Goal: Transaction & Acquisition: Purchase product/service

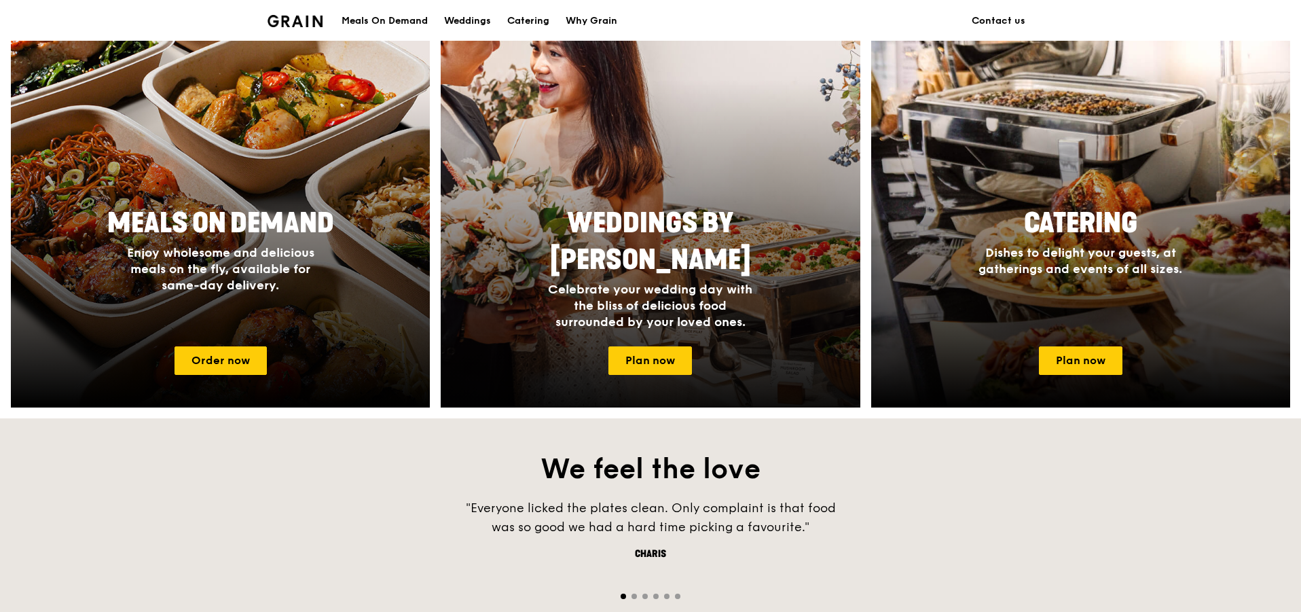
scroll to position [543, 0]
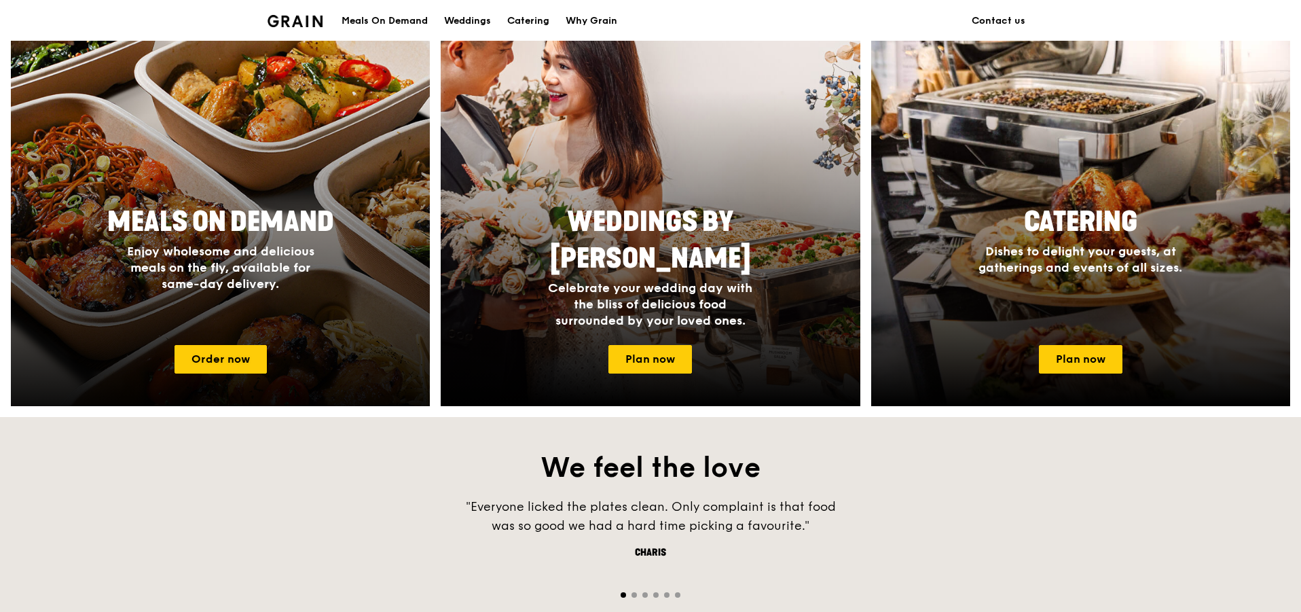
click at [251, 274] on span "Enjoy wholesome and delicious meals on the fly, available for same-day delivery." at bounding box center [220, 268] width 187 height 48
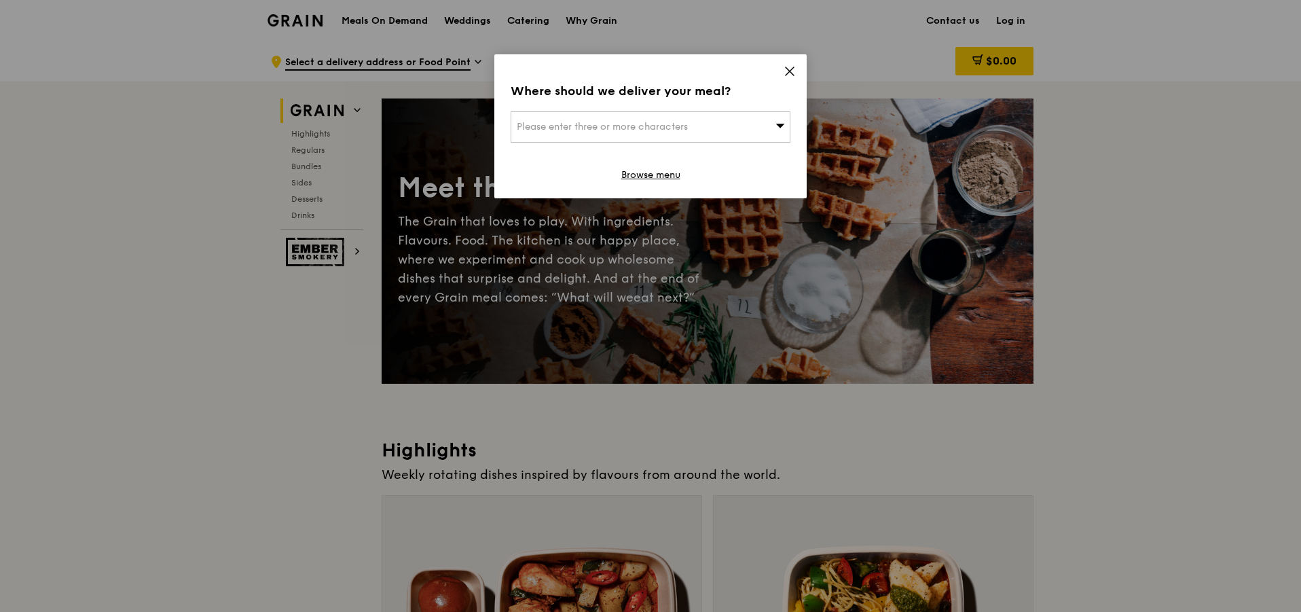
drag, startPoint x: 790, startPoint y: 63, endPoint x: 789, endPoint y: 73, distance: 9.5
click at [790, 64] on div "Where should we deliver your meal? Please enter three or more characters Browse…" at bounding box center [650, 126] width 312 height 144
click at [788, 68] on icon at bounding box center [790, 71] width 12 height 12
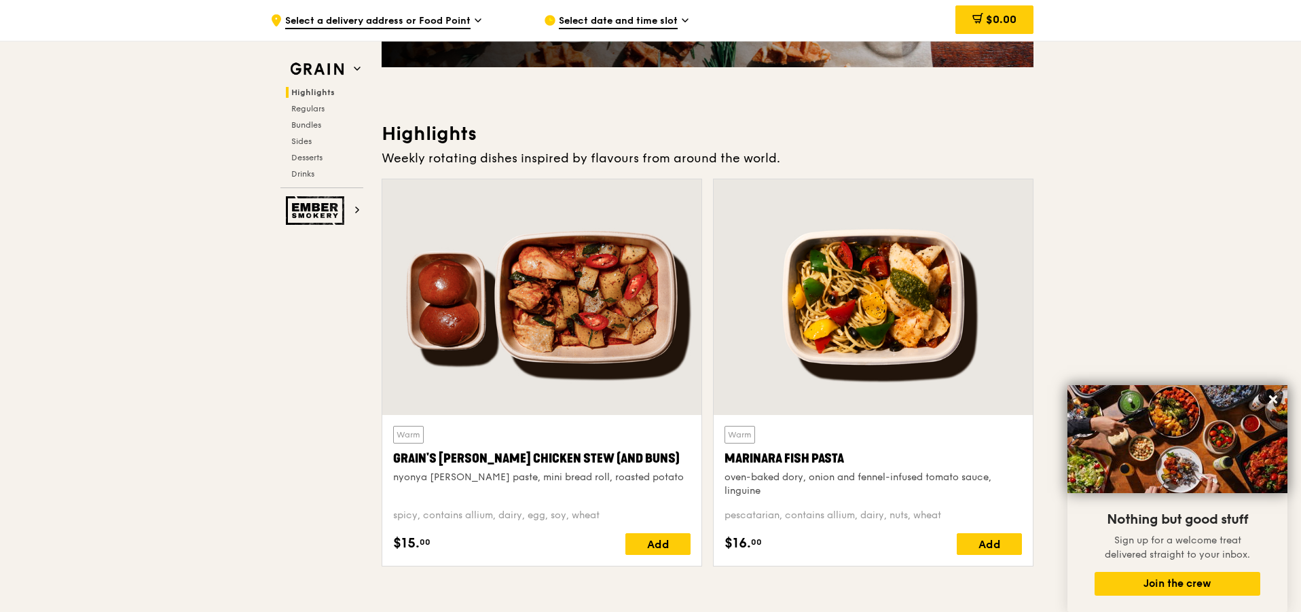
scroll to position [543, 0]
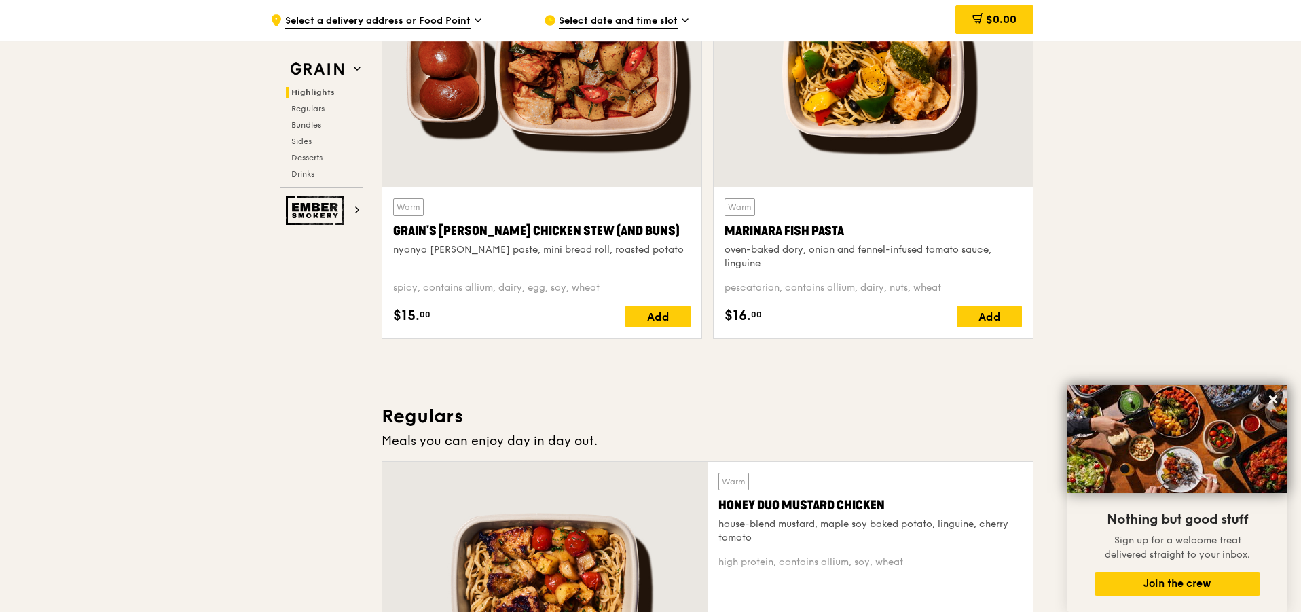
click at [579, 217] on div "Warm Grain's [PERSON_NAME] Chicken Stew (and buns) nyonya [PERSON_NAME] paste, …" at bounding box center [541, 234] width 297 height 72
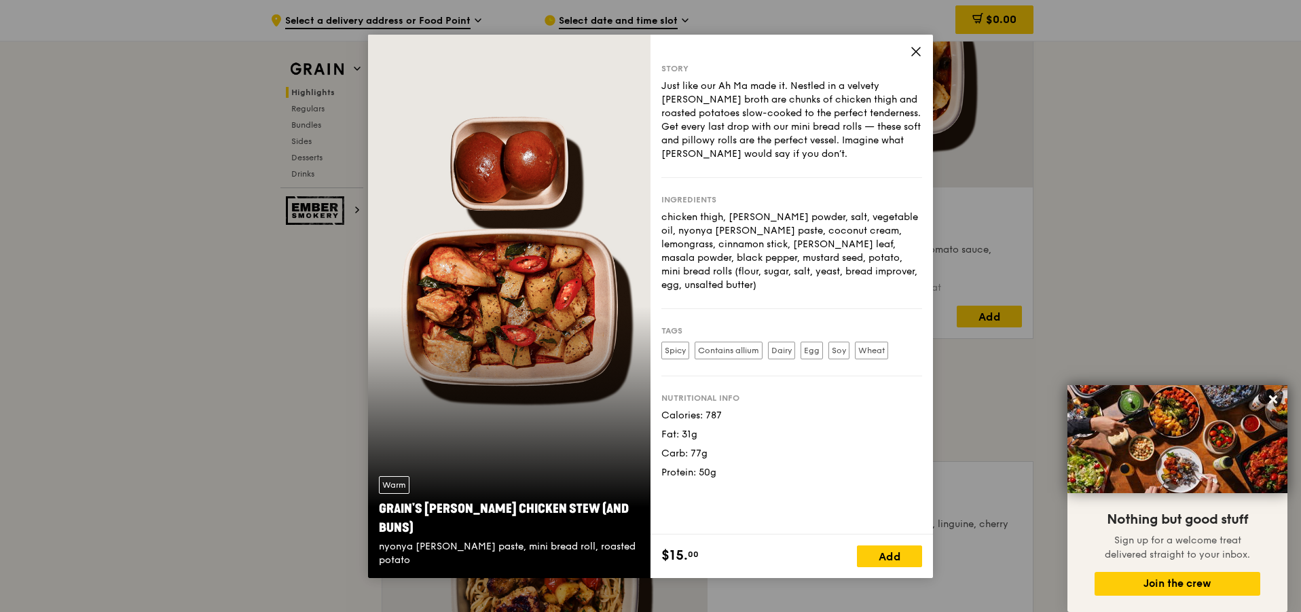
click at [916, 54] on icon at bounding box center [916, 51] width 12 height 12
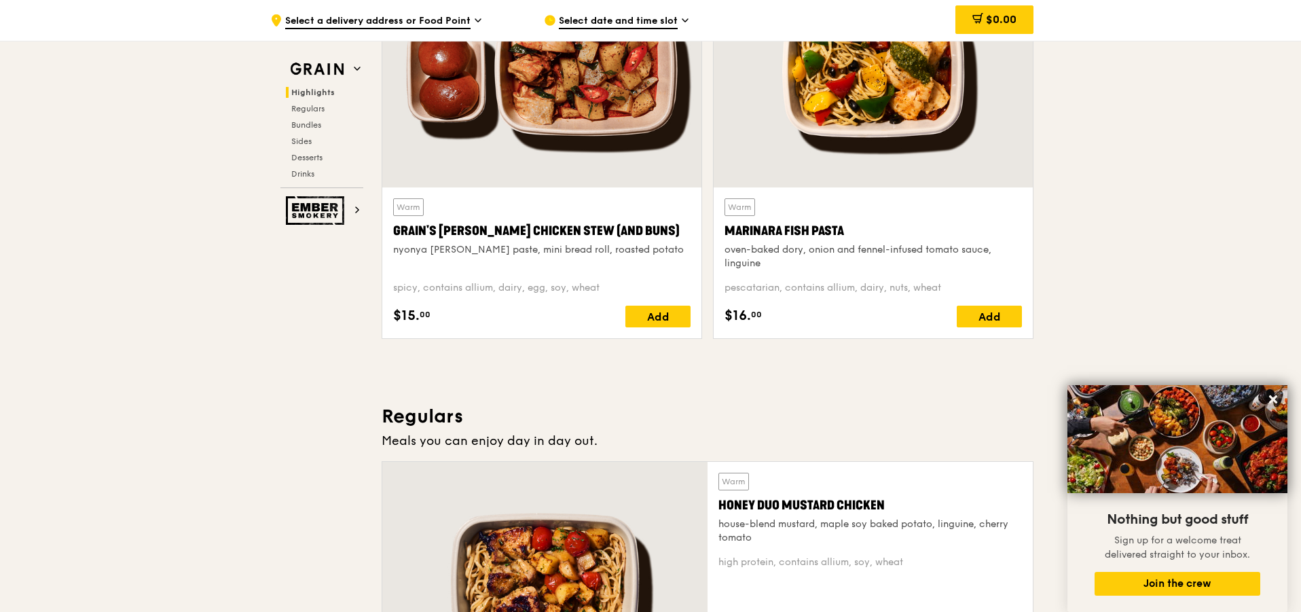
click at [907, 226] on div "Marinara Fish Pasta" at bounding box center [872, 230] width 297 height 19
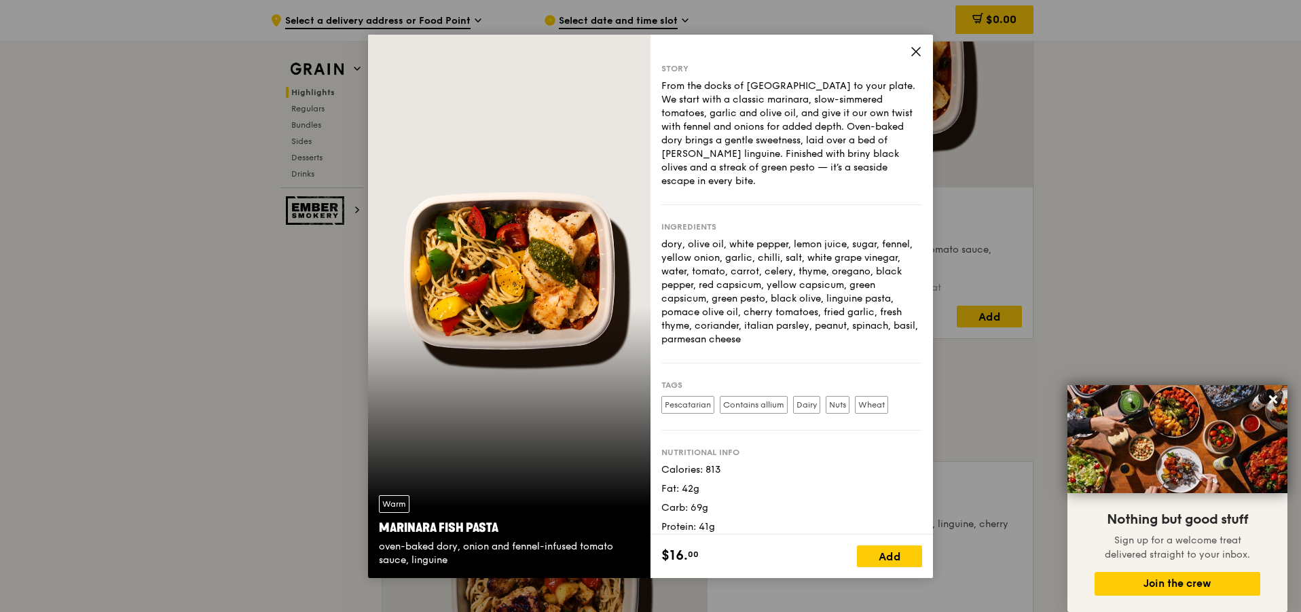
click at [913, 52] on icon at bounding box center [916, 51] width 12 height 12
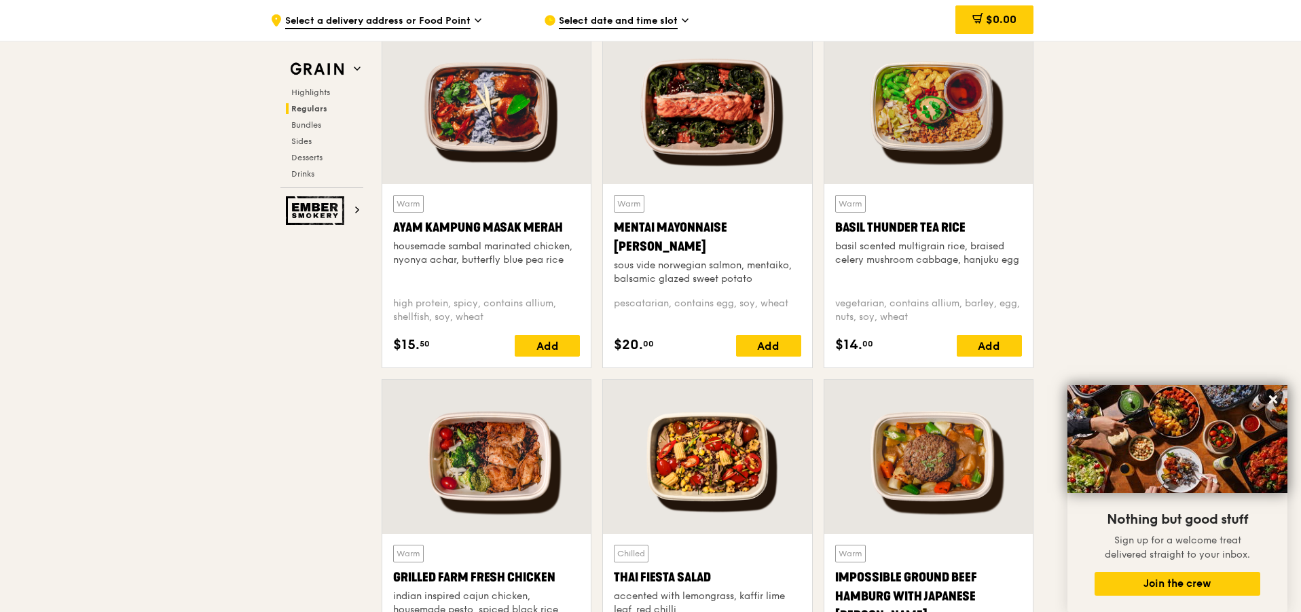
scroll to position [1222, 0]
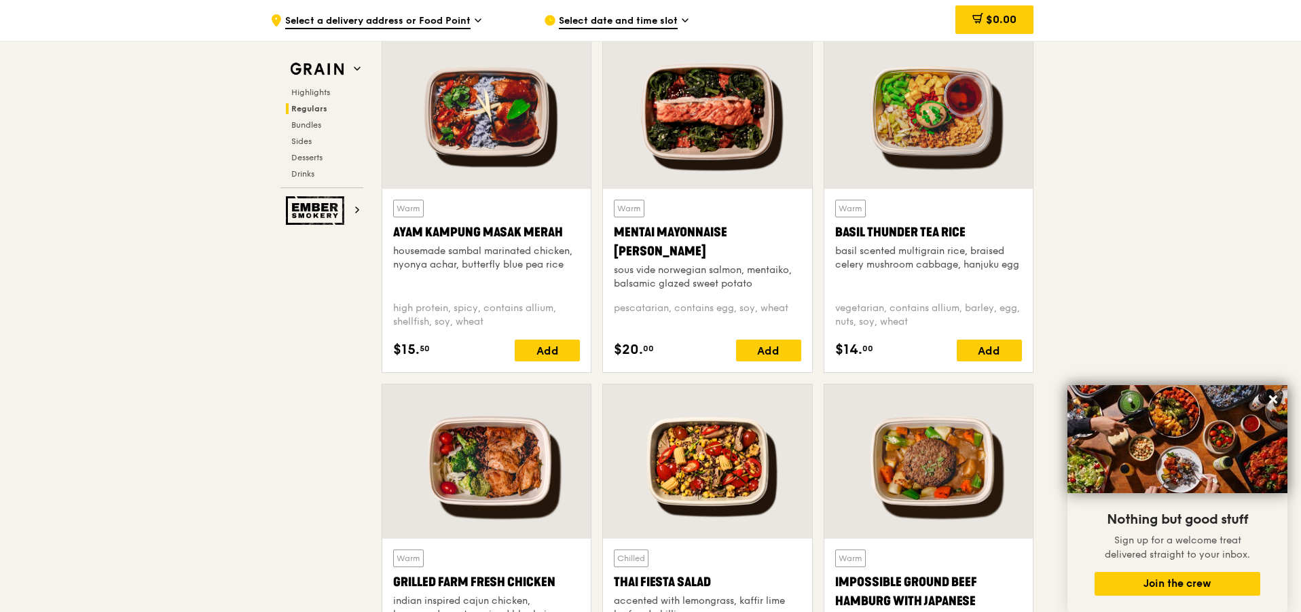
click at [790, 214] on div "Warm Mentai Mayonnaise Aburi Salmon sous vide norwegian salmon, mentaiko, balsa…" at bounding box center [707, 245] width 187 height 91
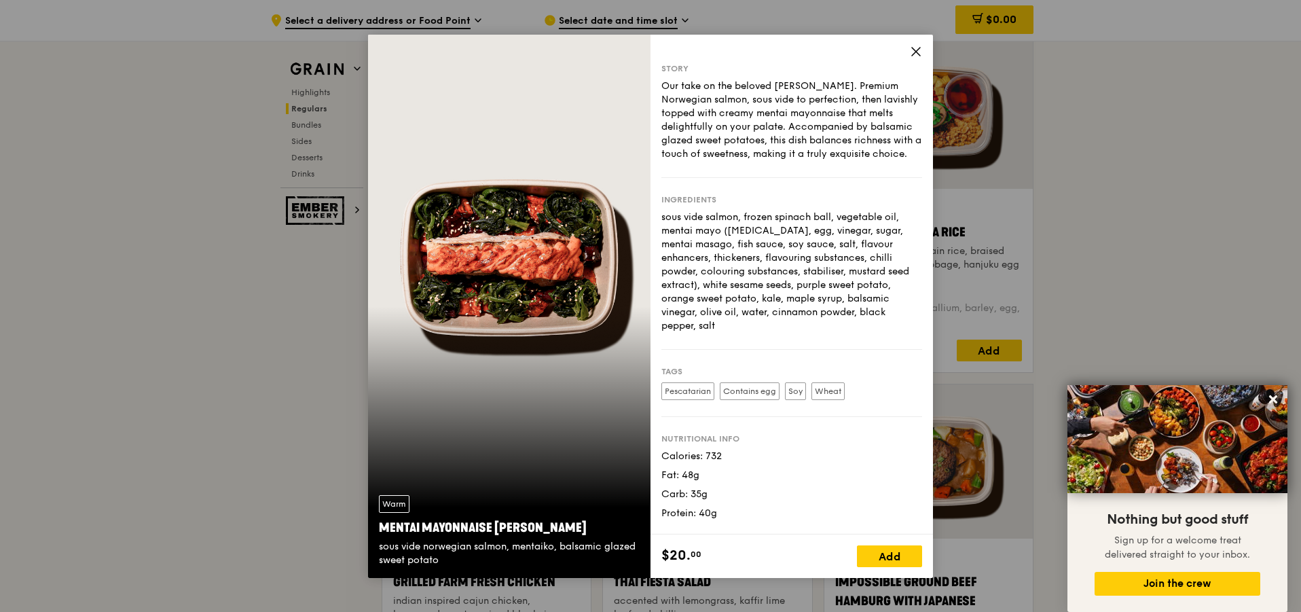
click at [917, 54] on icon at bounding box center [916, 51] width 12 height 12
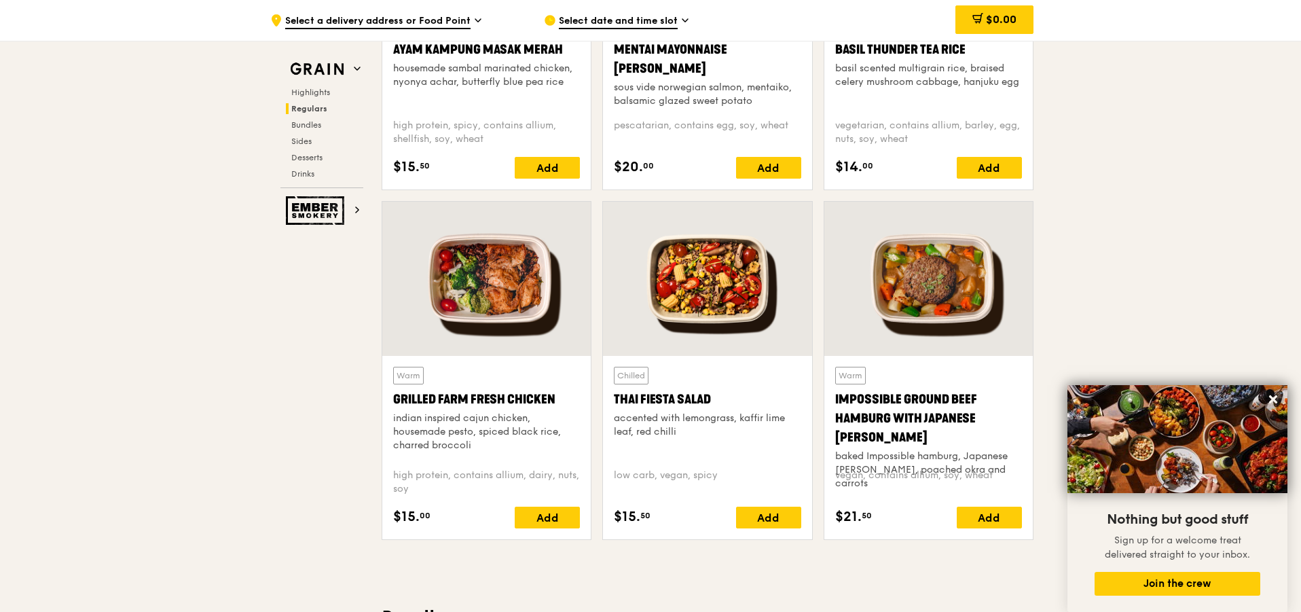
scroll to position [1426, 0]
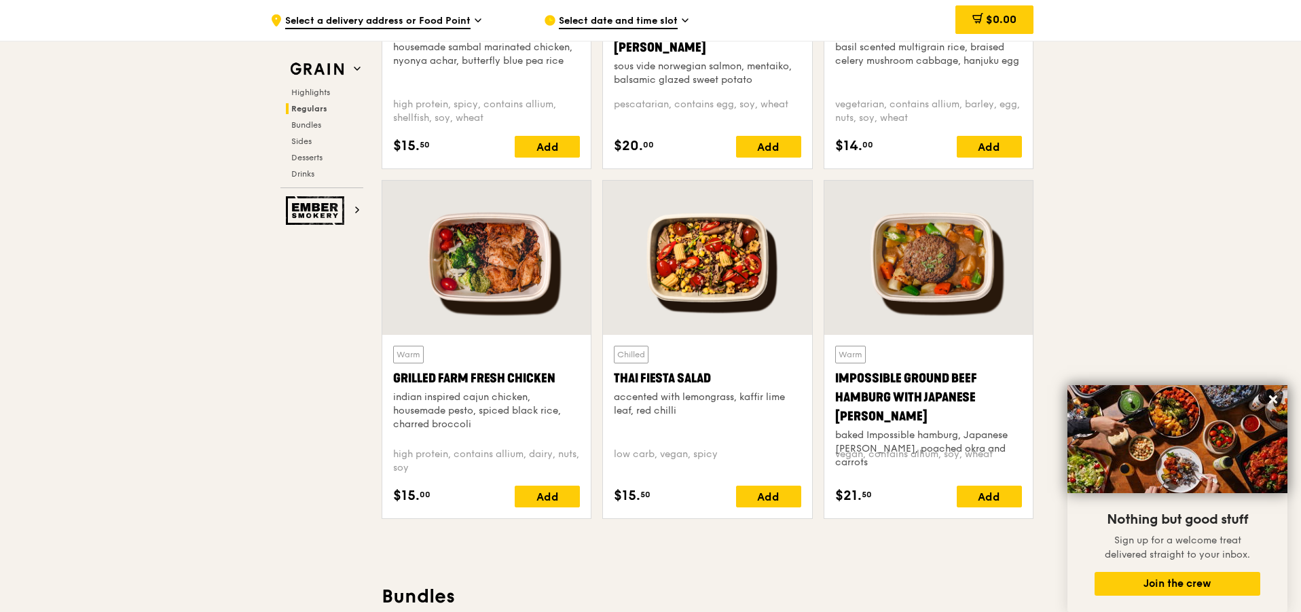
click at [763, 350] on div "Chilled Thai Fiesta Salad accented with lemongrass, kaffir lime leaf, red chilli" at bounding box center [707, 391] width 187 height 91
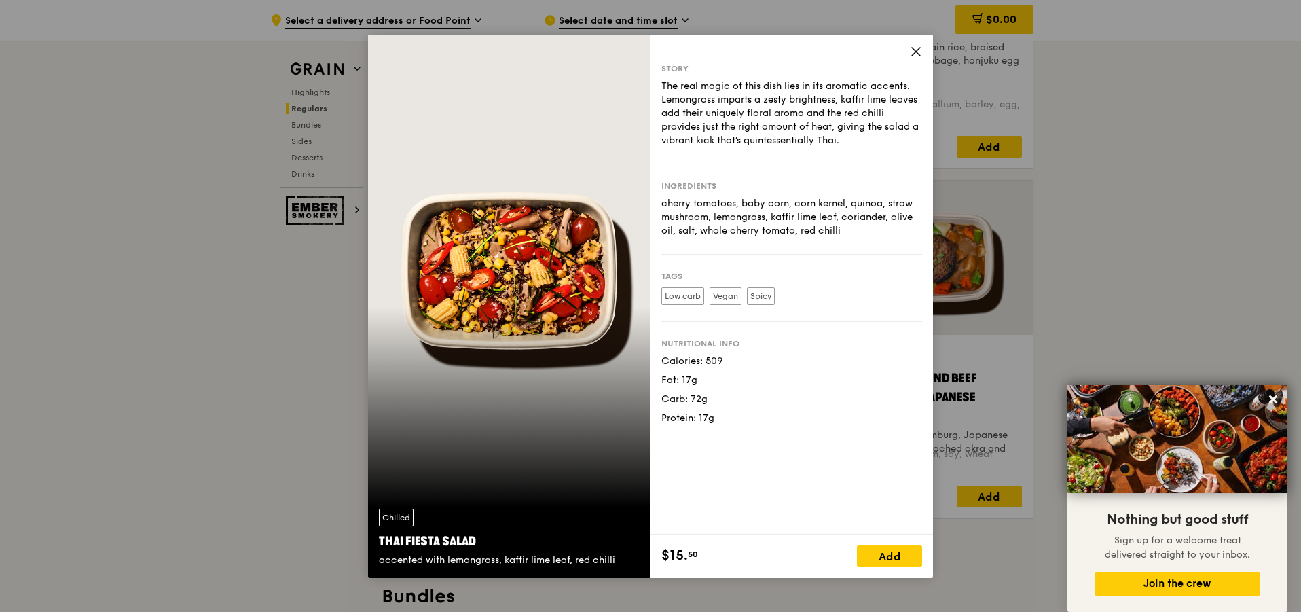
click at [915, 53] on icon at bounding box center [916, 51] width 12 height 12
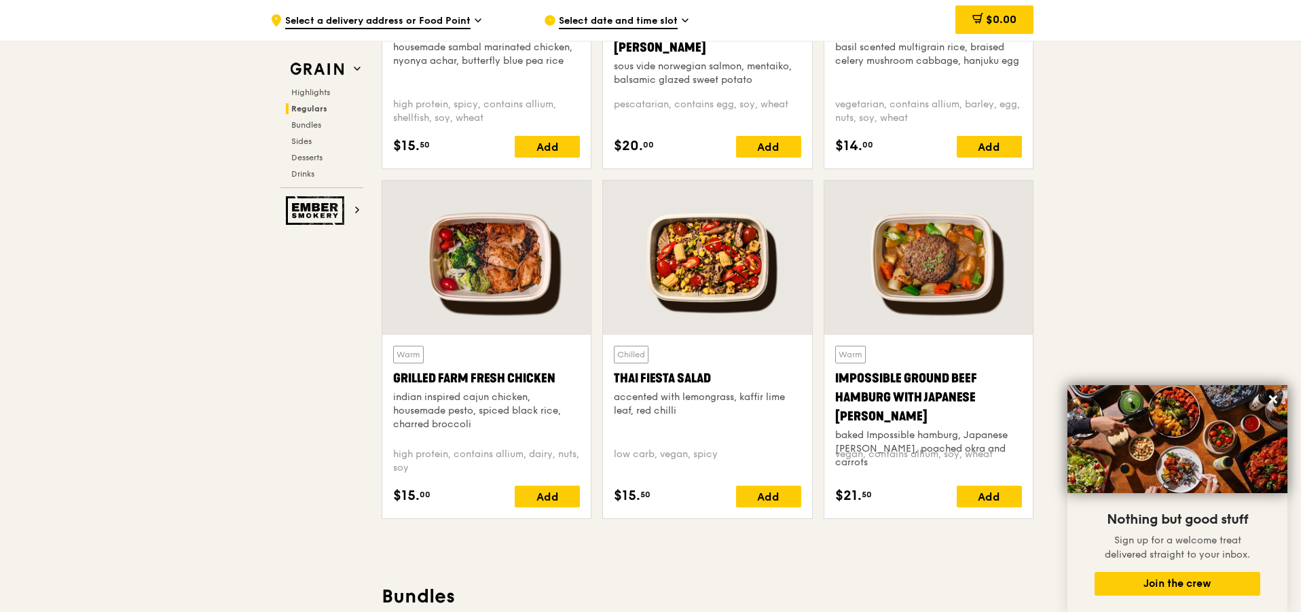
click at [897, 361] on div "Warm Impossible Ground Beef Hamburg with Japanese [PERSON_NAME] baked Impossibl…" at bounding box center [928, 391] width 187 height 91
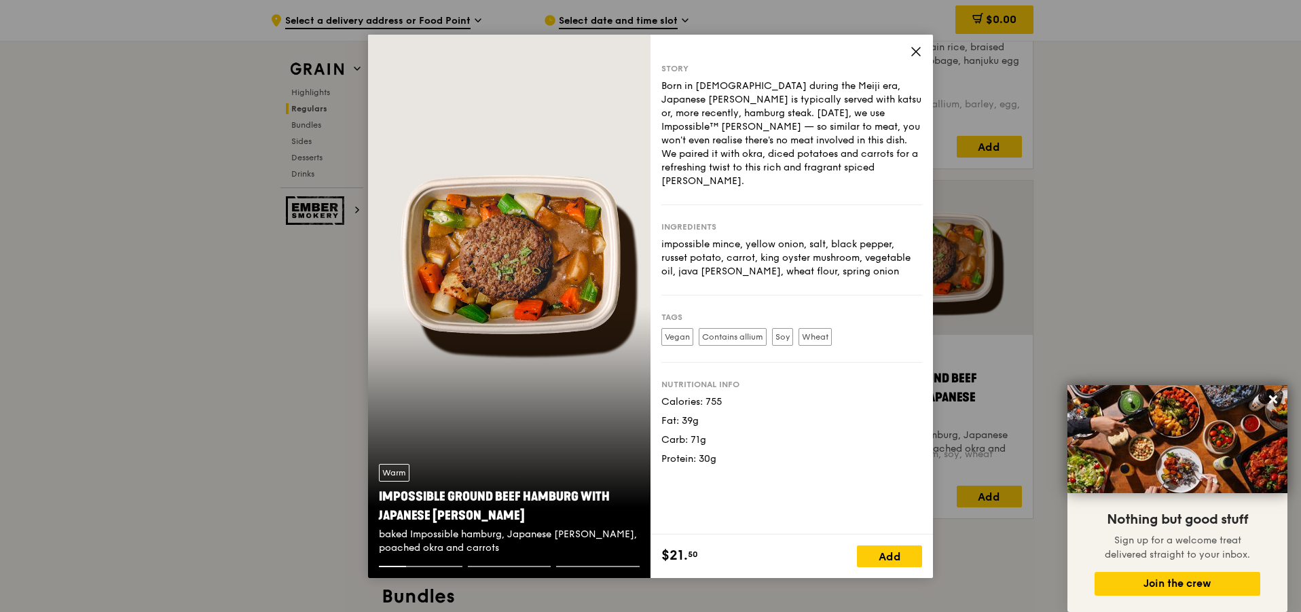
click at [912, 46] on icon at bounding box center [916, 51] width 12 height 12
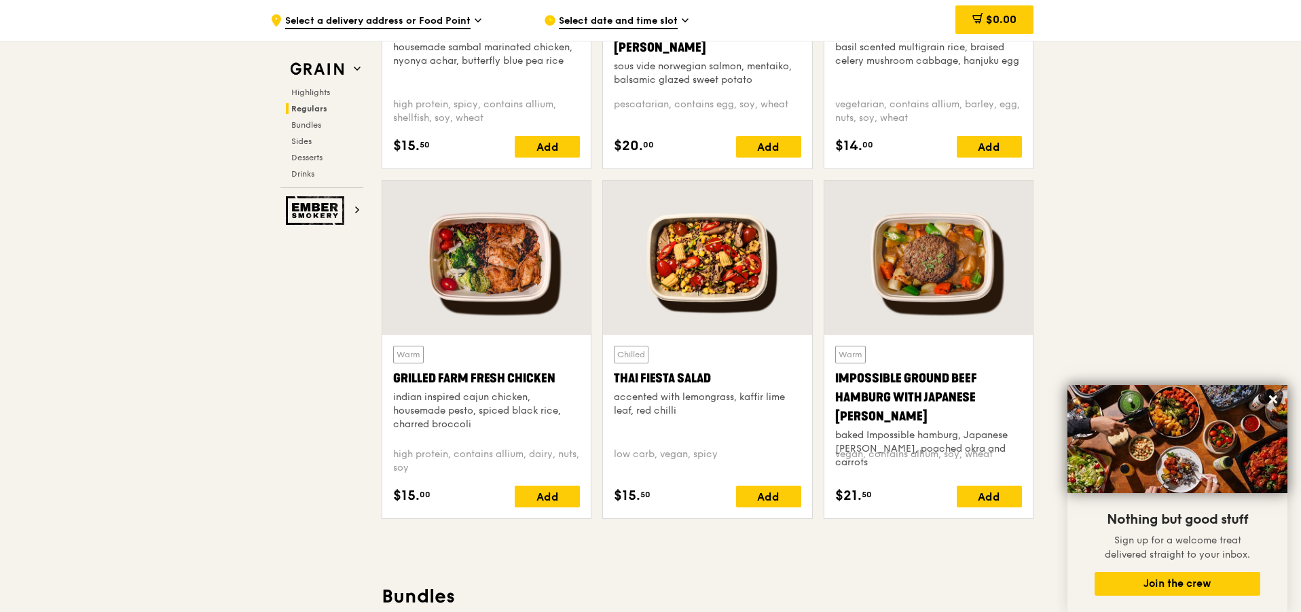
click at [559, 354] on div "Warm Grilled Farm Fresh Chicken indian inspired cajun chicken, housemade pesto,…" at bounding box center [486, 391] width 187 height 91
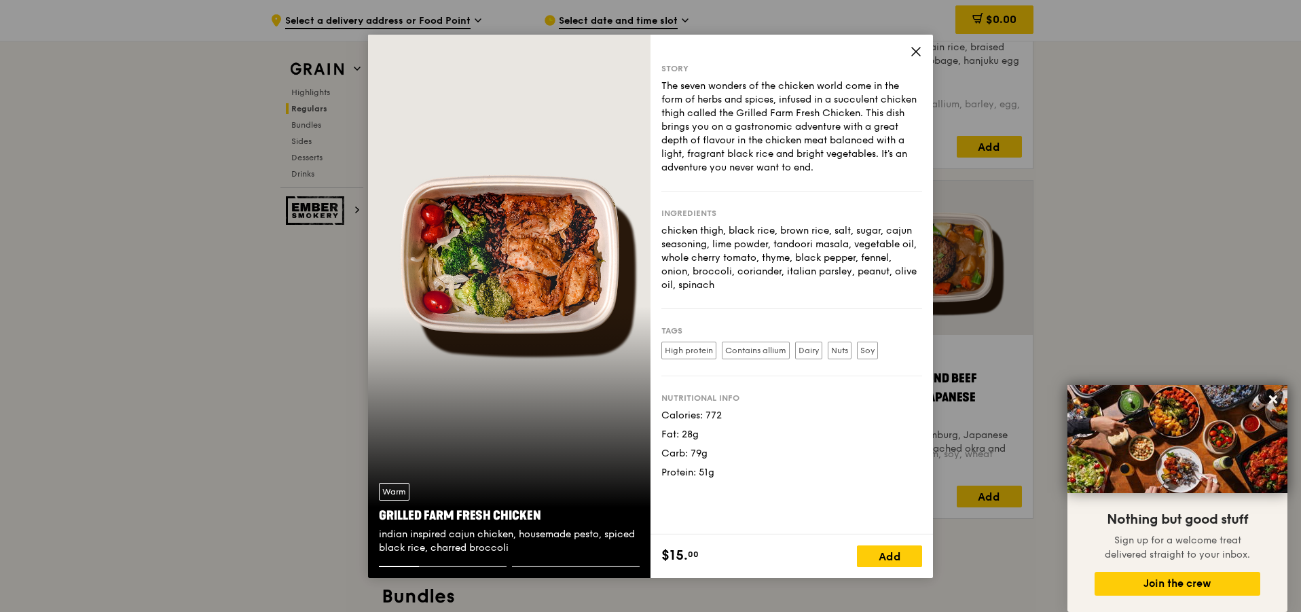
click at [913, 50] on icon at bounding box center [916, 51] width 12 height 12
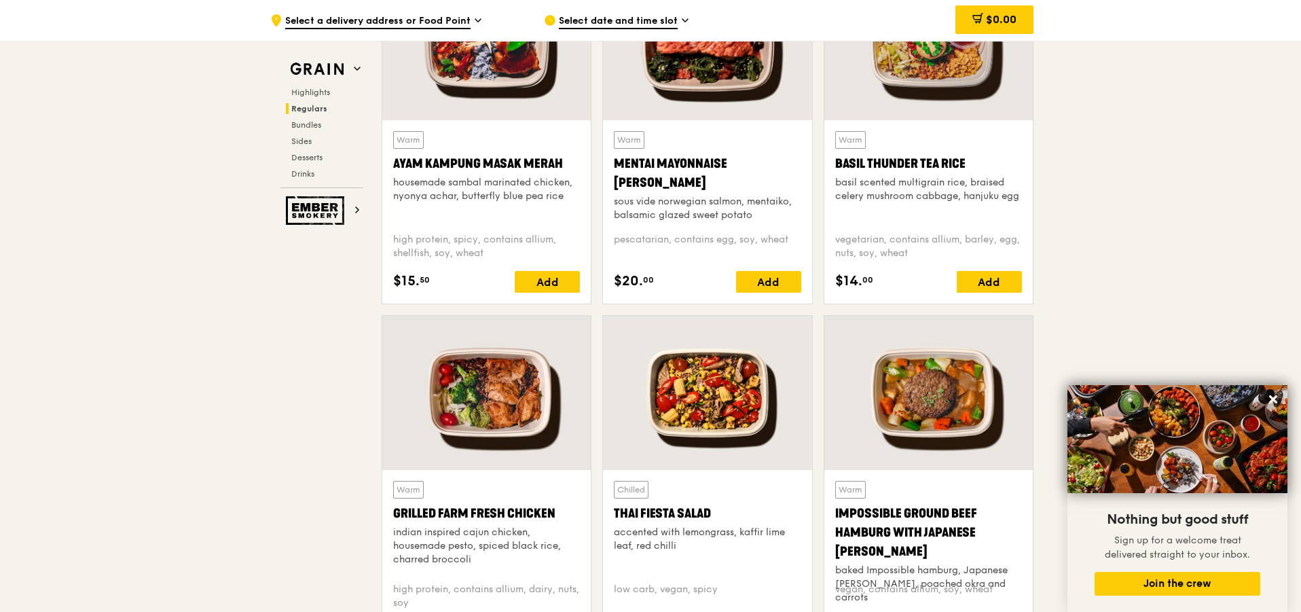
scroll to position [1290, 0]
click at [846, 215] on div "Warm Basil Thunder Tea [PERSON_NAME] scented multigrain rice, braised celery mu…" at bounding box center [928, 177] width 187 height 91
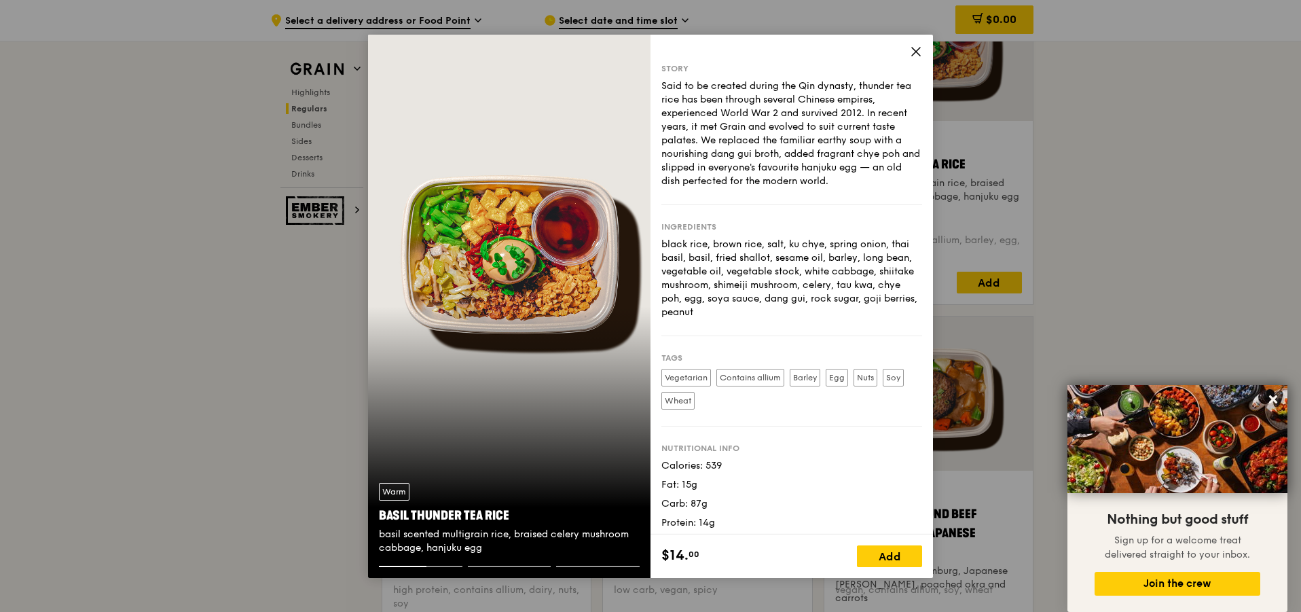
click at [910, 52] on icon at bounding box center [916, 51] width 12 height 12
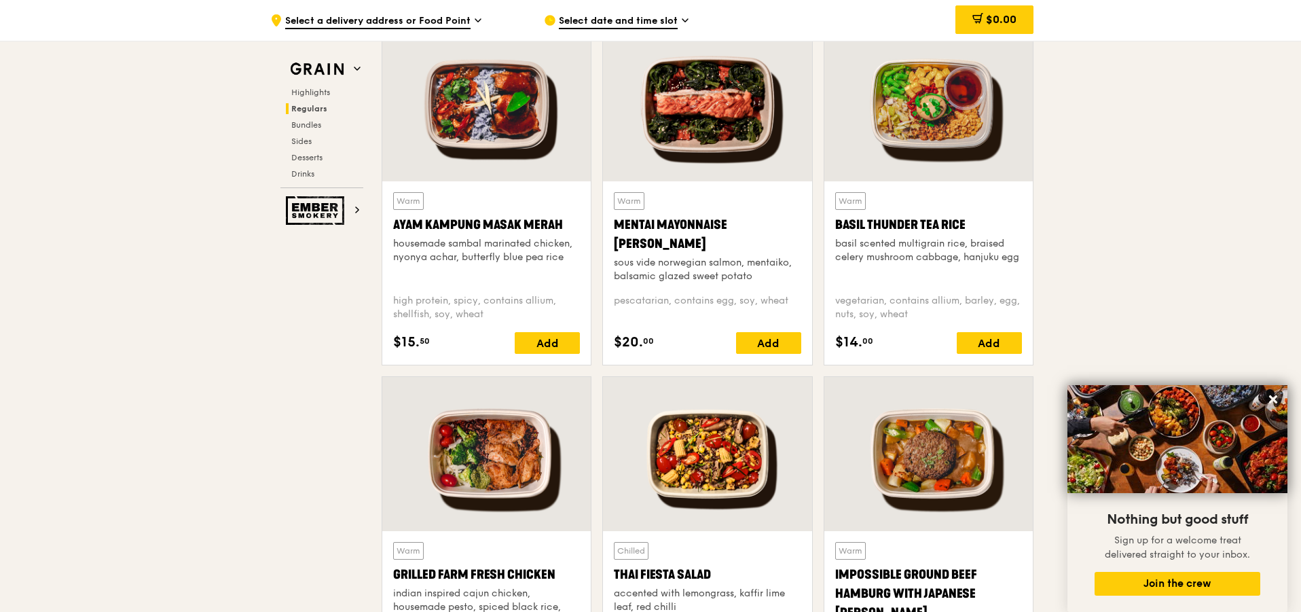
scroll to position [1154, 0]
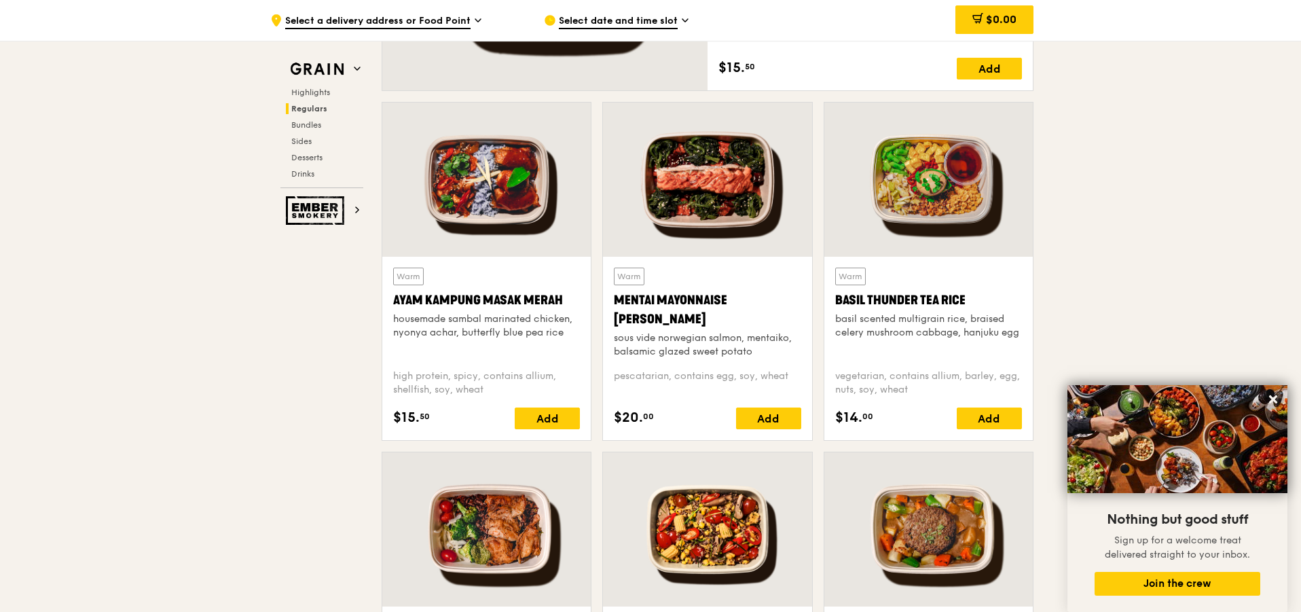
click at [519, 284] on div "Warm Ayam [GEOGRAPHIC_DATA] housemade sambal marinated chicken, nyonya achar, b…" at bounding box center [486, 313] width 187 height 91
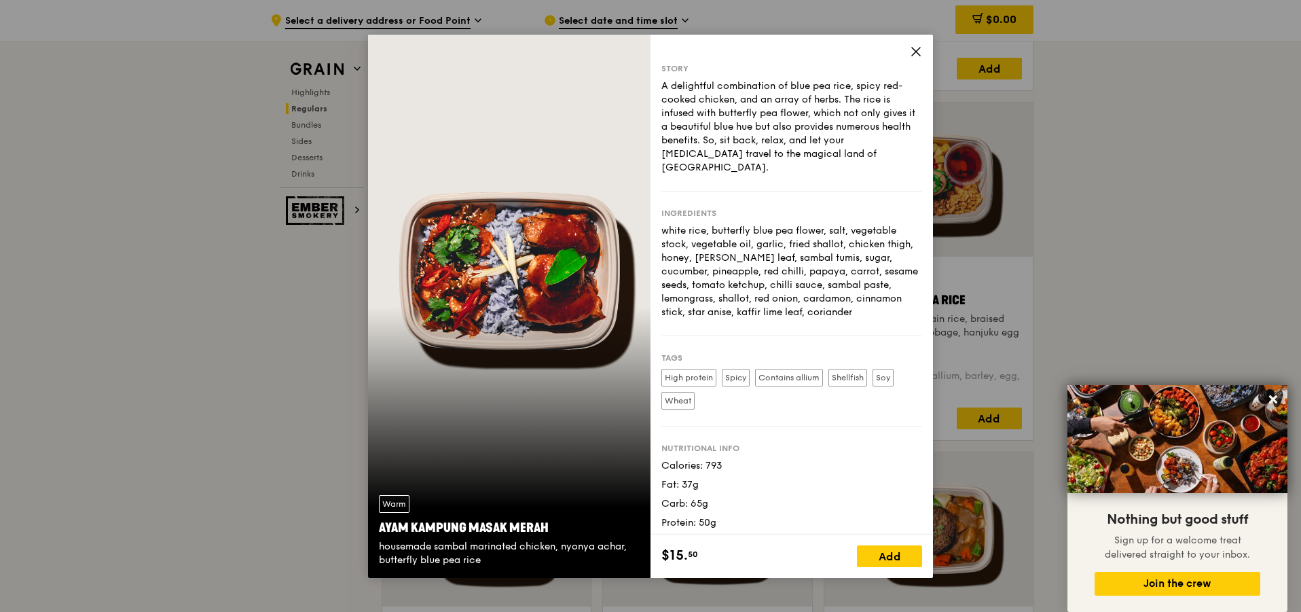
click at [915, 55] on icon at bounding box center [916, 51] width 12 height 12
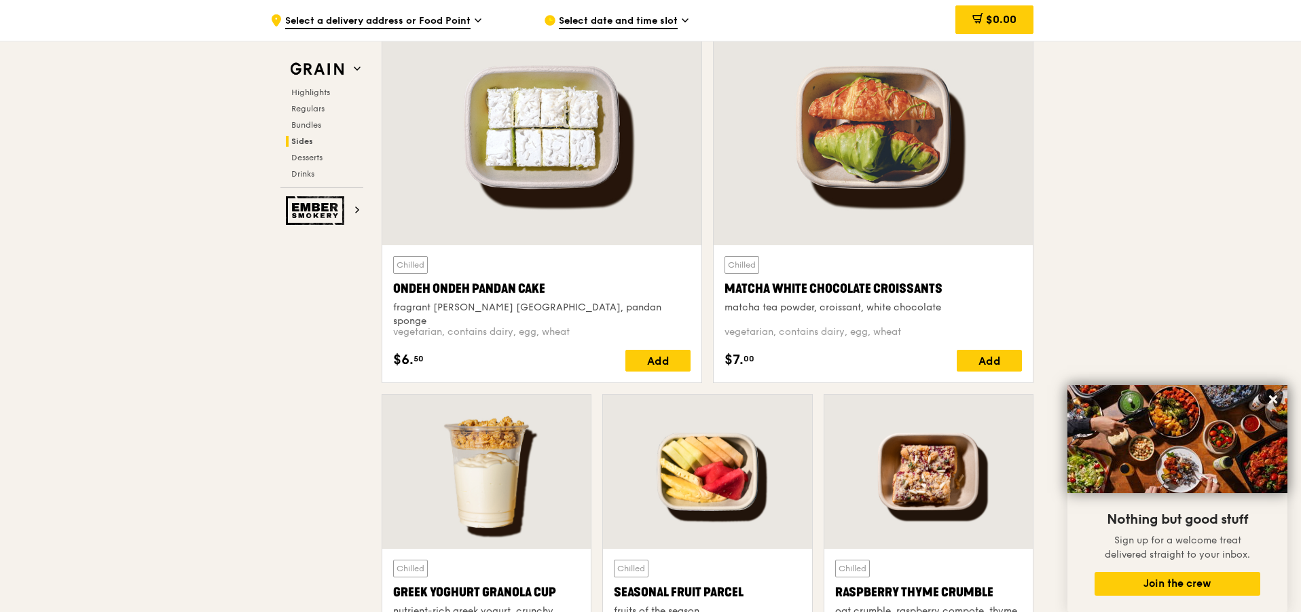
scroll to position [4142, 0]
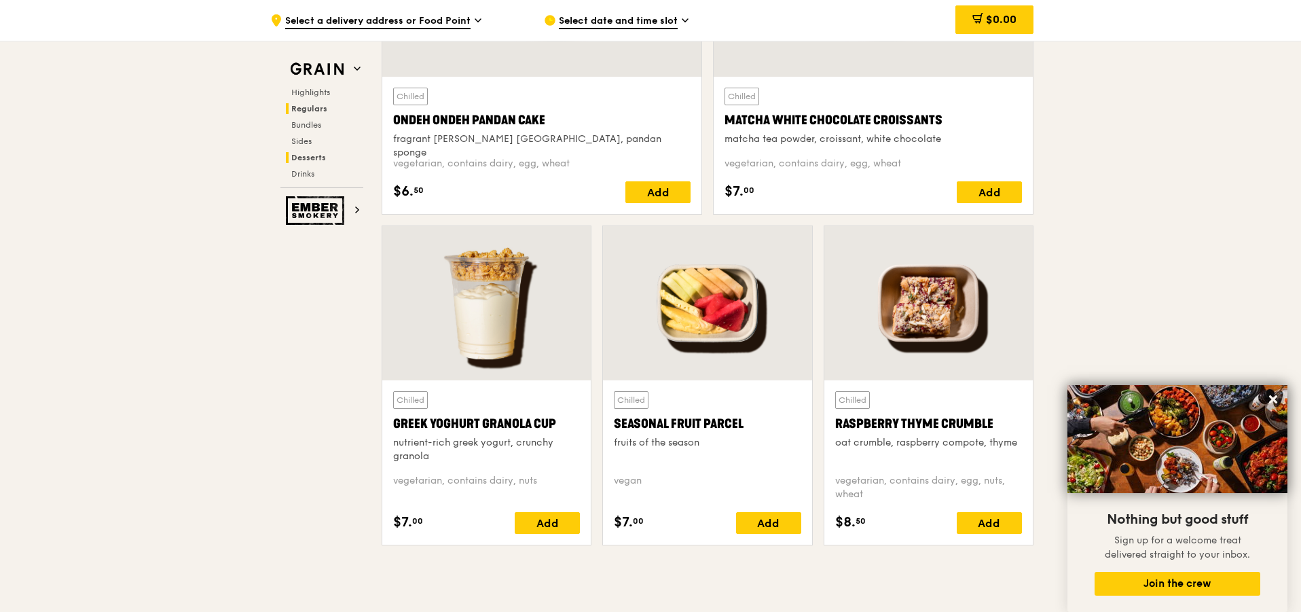
click at [297, 113] on h2 "Regulars" at bounding box center [324, 108] width 77 height 11
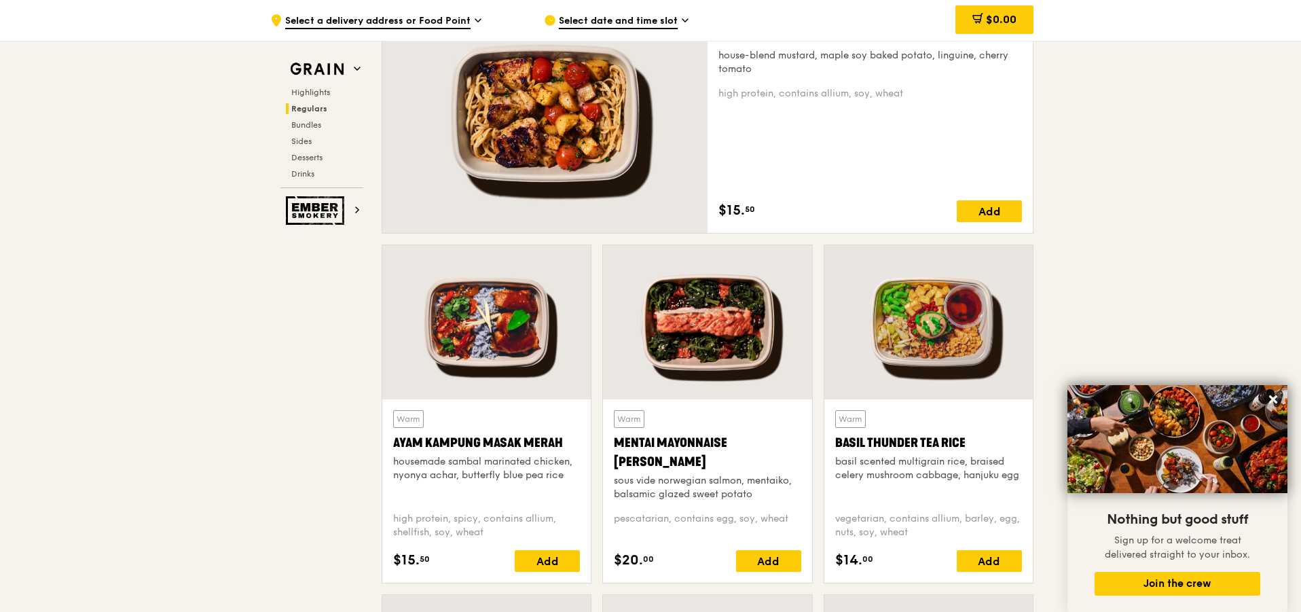
scroll to position [893, 0]
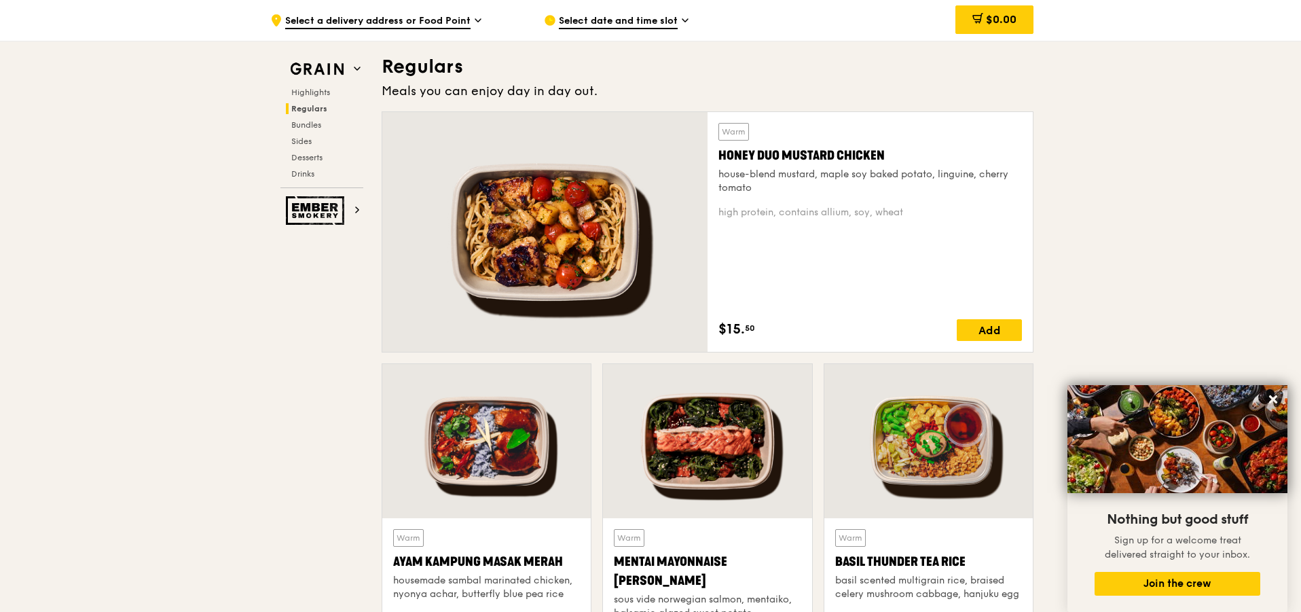
click at [297, 100] on div "Highlights Regulars Bundles Sides Desserts Drinks" at bounding box center [321, 133] width 83 height 92
click at [297, 96] on span "Highlights" at bounding box center [312, 93] width 43 height 10
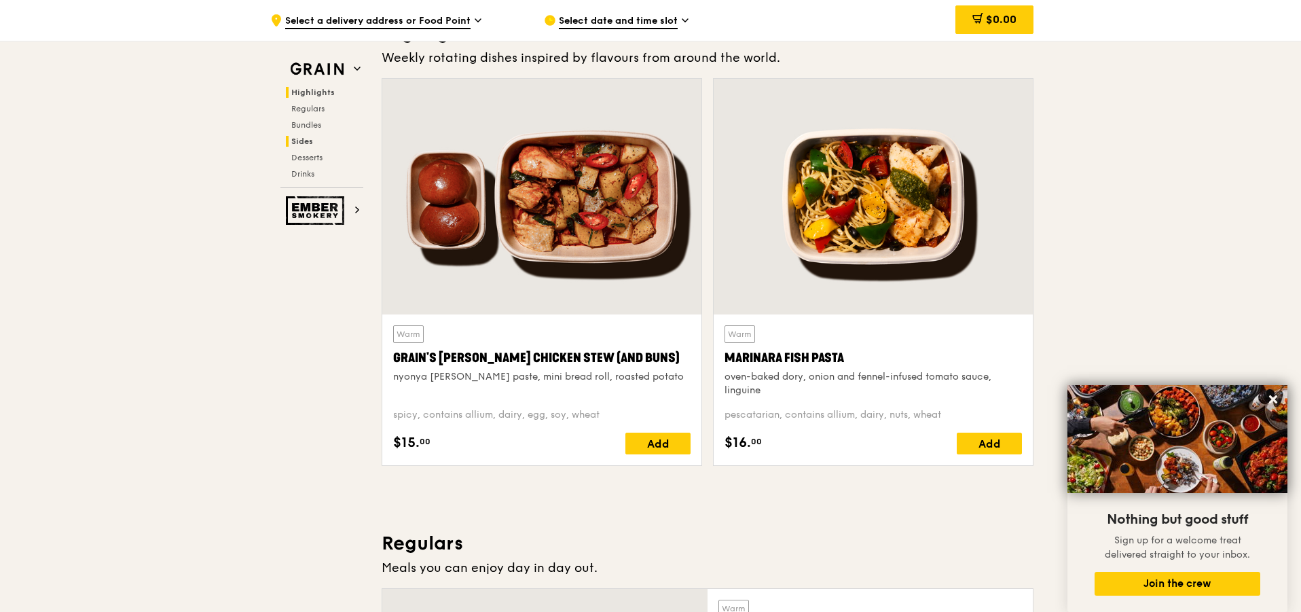
scroll to position [383, 0]
